Goal: Transaction & Acquisition: Purchase product/service

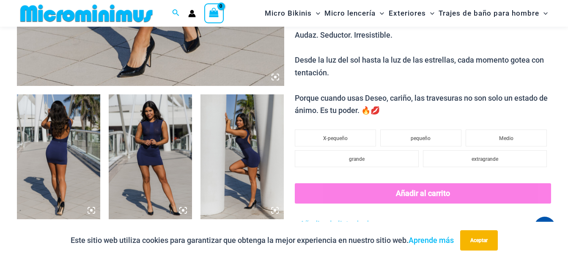
scroll to position [423, 0]
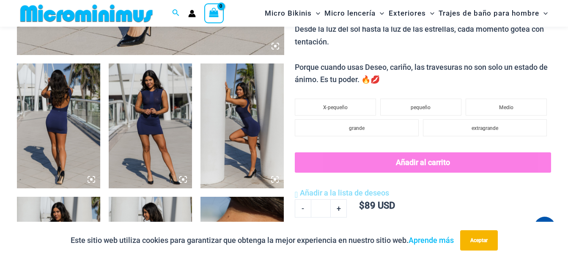
type input "**********"
click at [52, 115] on img at bounding box center [58, 125] width 83 height 125
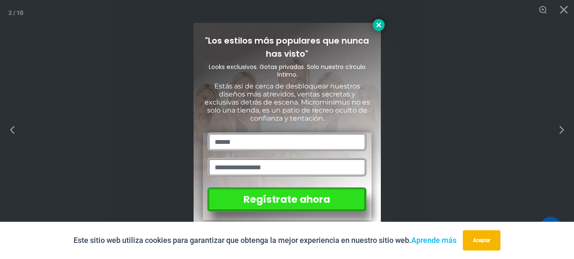
click at [377, 25] on icon at bounding box center [379, 25] width 8 height 8
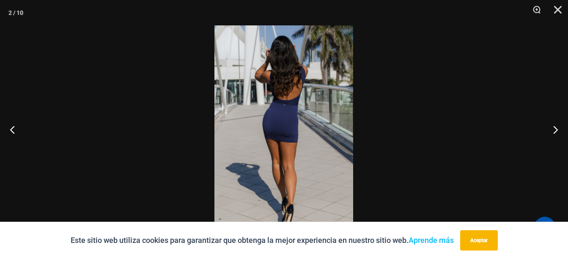
click at [335, 157] on img at bounding box center [283, 129] width 139 height 208
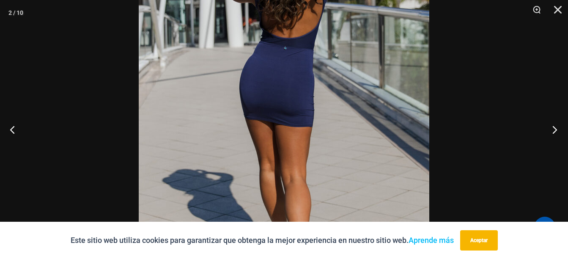
click at [553, 128] on button "Próximo" at bounding box center [552, 129] width 32 height 42
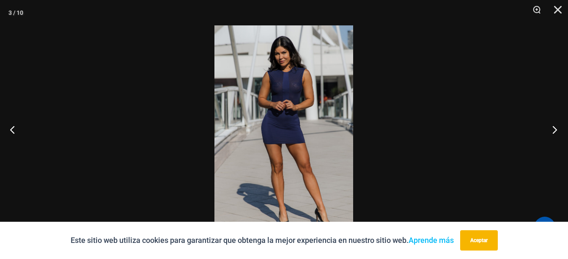
click at [553, 128] on button "Próximo" at bounding box center [552, 129] width 32 height 42
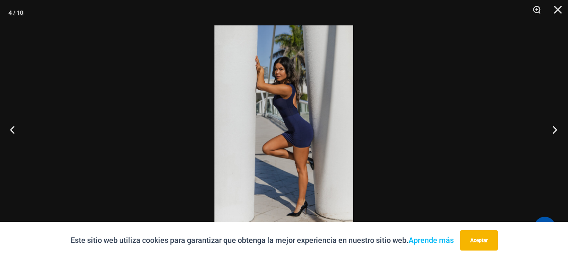
click at [553, 128] on button "Próximo" at bounding box center [552, 129] width 32 height 42
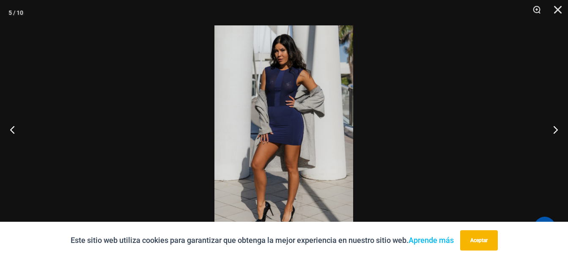
click at [290, 90] on img at bounding box center [283, 129] width 139 height 208
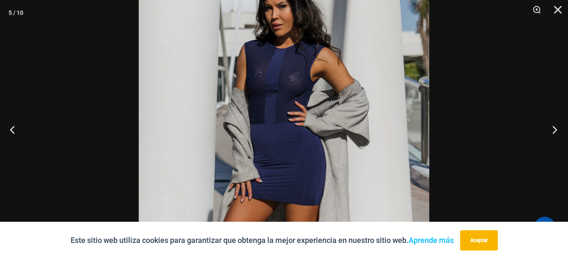
click at [554, 131] on button "Próximo" at bounding box center [552, 129] width 32 height 42
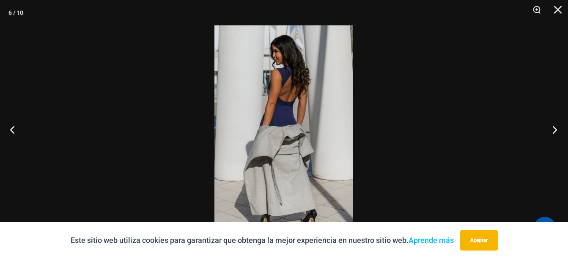
click at [554, 131] on button "Próximo" at bounding box center [552, 129] width 32 height 42
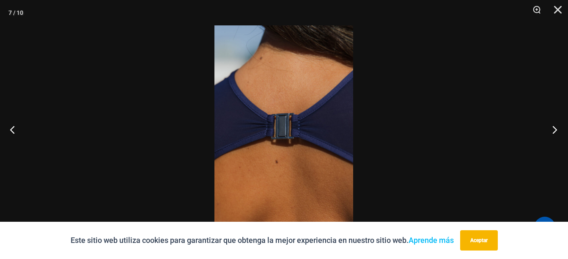
click at [554, 131] on button "Próximo" at bounding box center [552, 129] width 32 height 42
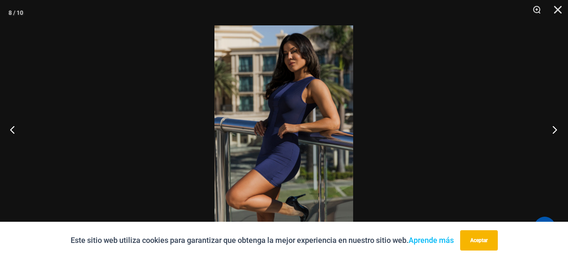
click at [554, 131] on button "Próximo" at bounding box center [552, 129] width 32 height 42
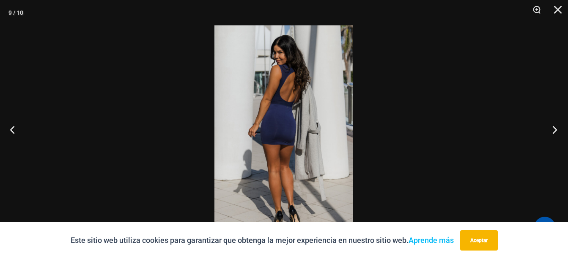
click at [555, 130] on button "Próximo" at bounding box center [552, 129] width 32 height 42
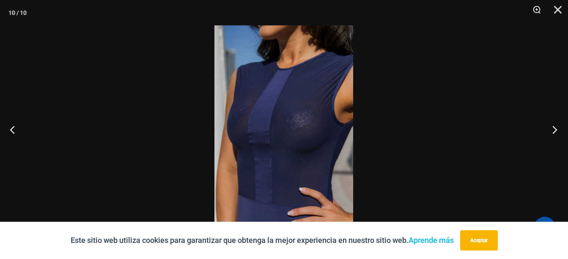
click at [555, 130] on button "Próximo" at bounding box center [552, 129] width 32 height 42
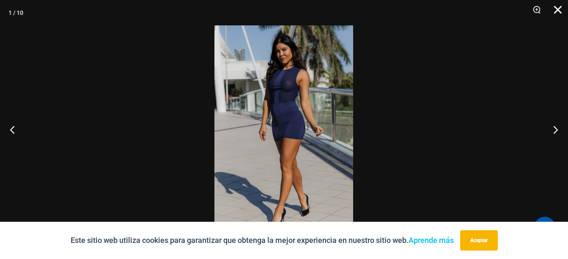
click at [559, 8] on button "Cerrar" at bounding box center [554, 12] width 21 height 25
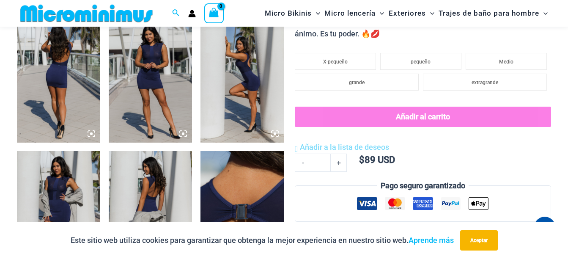
scroll to position [380, 0]
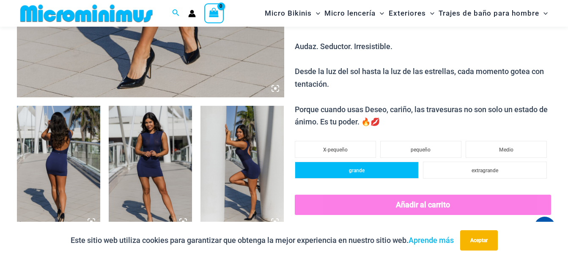
click at [372, 172] on li "grande" at bounding box center [357, 169] width 124 height 17
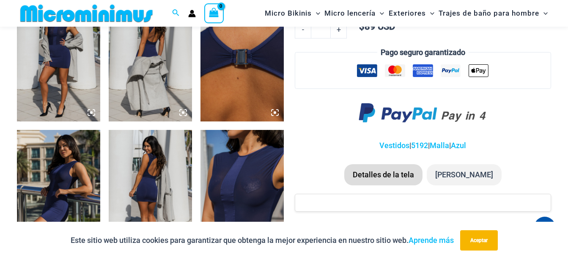
scroll to position [634, 0]
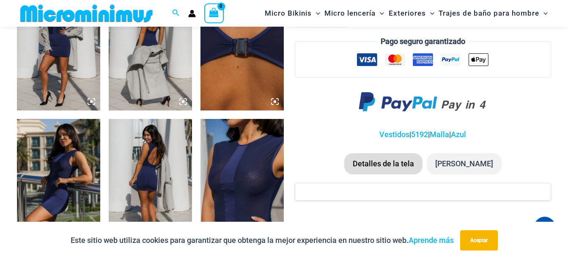
click at [468, 164] on li "[PERSON_NAME]" at bounding box center [464, 163] width 75 height 21
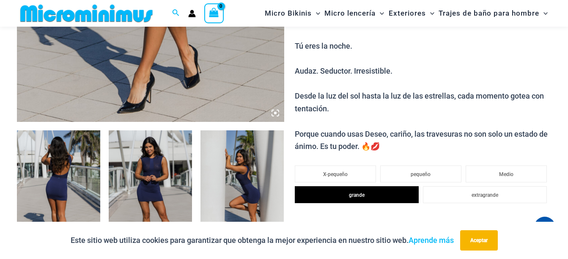
scroll to position [338, 0]
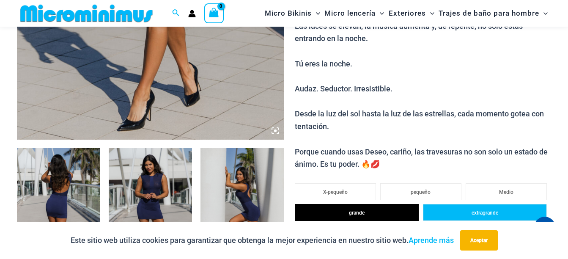
click at [475, 212] on span "extragrande" at bounding box center [484, 213] width 27 height 6
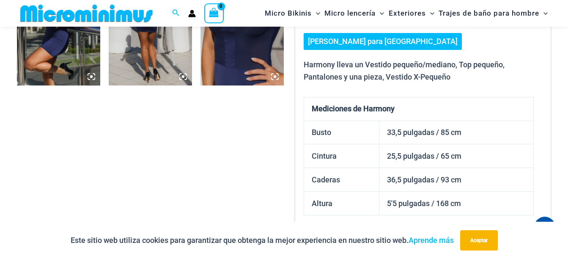
scroll to position [761, 0]
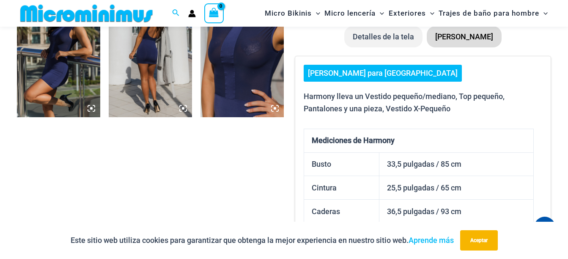
click at [366, 75] on link "[PERSON_NAME] para [GEOGRAPHIC_DATA]" at bounding box center [383, 73] width 158 height 17
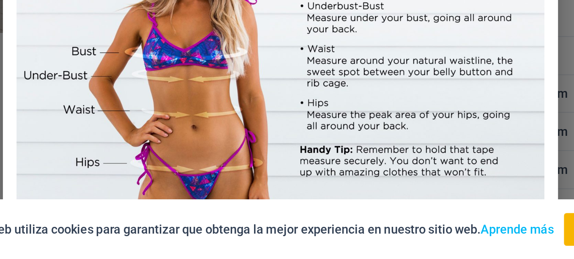
scroll to position [0, 0]
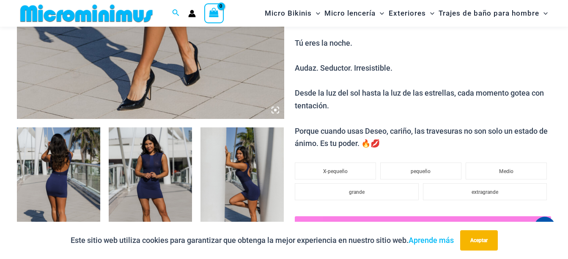
scroll to position [415, 0]
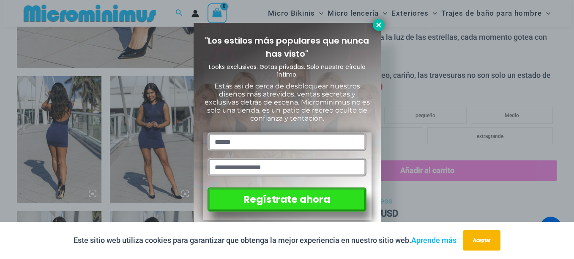
type input "**********"
click at [379, 24] on icon at bounding box center [378, 24] width 5 height 5
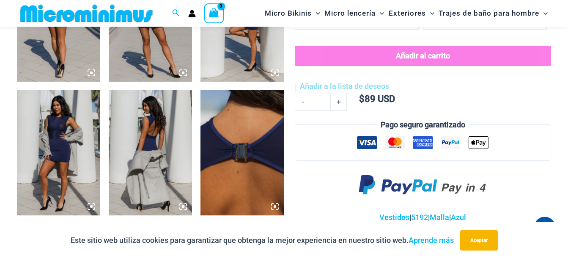
scroll to position [499, 0]
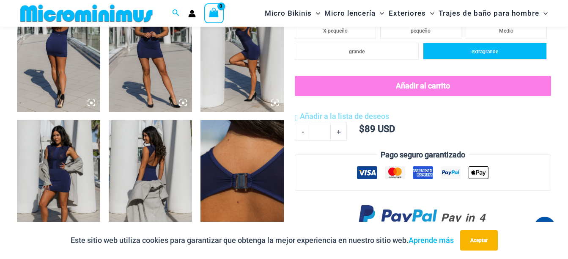
click at [468, 50] on li "extragrande" at bounding box center [485, 51] width 124 height 17
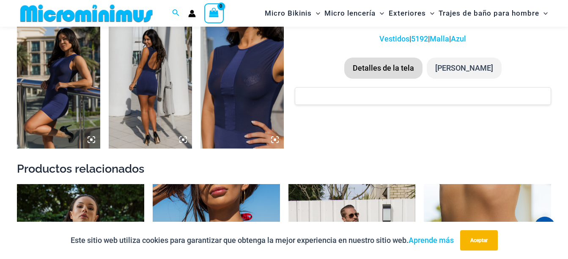
scroll to position [711, 0]
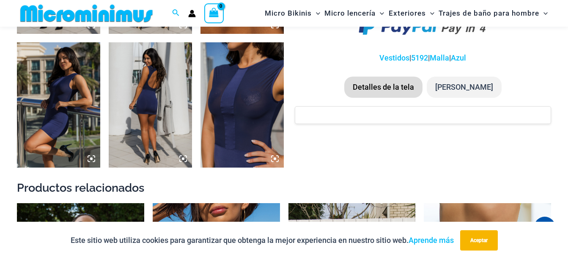
click at [388, 88] on li "Detalles de la tela" at bounding box center [383, 87] width 78 height 21
click at [380, 88] on li "Detalles de la tela" at bounding box center [383, 87] width 78 height 21
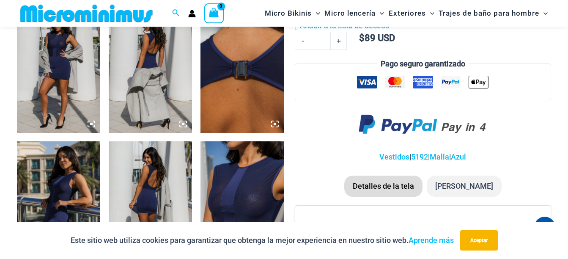
scroll to position [668, 0]
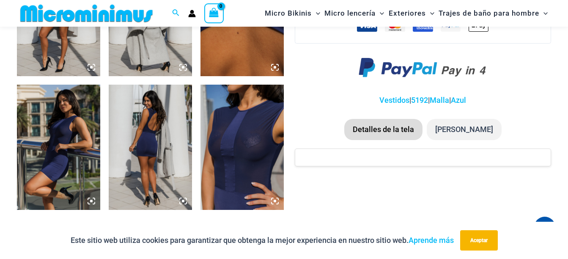
click at [251, 154] on img at bounding box center [241, 147] width 83 height 125
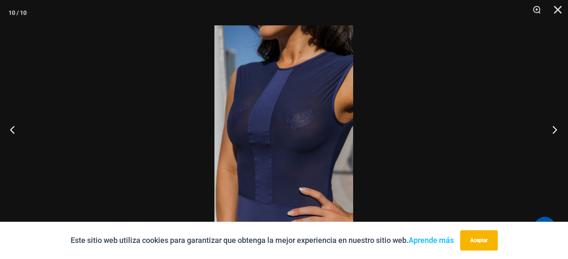
click at [557, 133] on button "Próximo" at bounding box center [552, 129] width 32 height 42
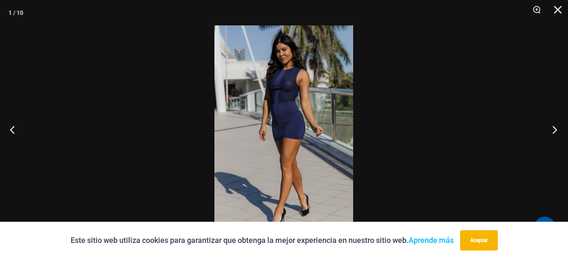
click at [555, 128] on button "Próximo" at bounding box center [552, 129] width 32 height 42
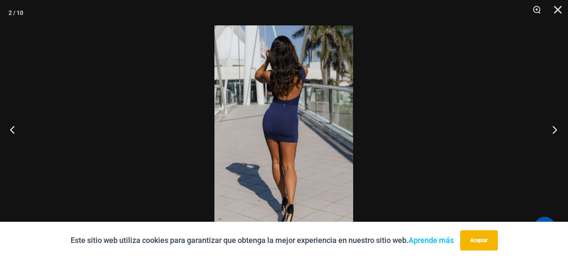
click at [555, 128] on button "Próximo" at bounding box center [552, 129] width 32 height 42
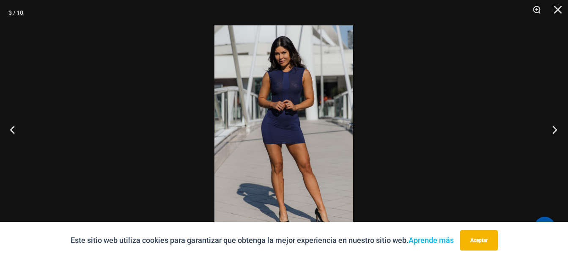
click at [555, 128] on button "Próximo" at bounding box center [552, 129] width 32 height 42
